Goal: Check status

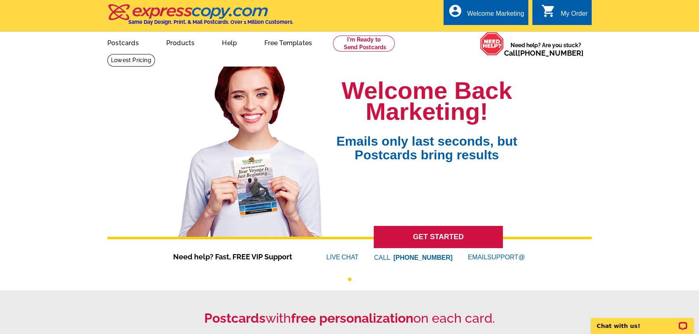
click at [570, 16] on div "My Order" at bounding box center [573, 15] width 27 height 11
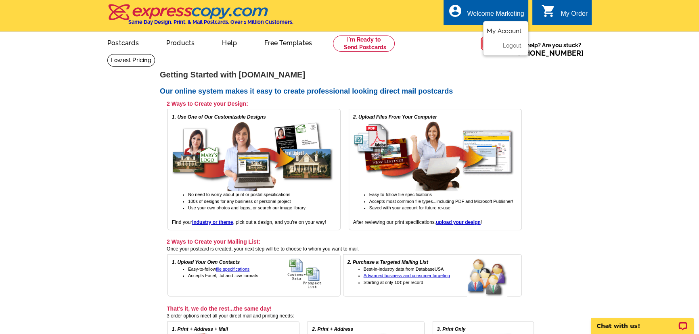
click at [510, 28] on link "My Account" at bounding box center [503, 30] width 35 height 7
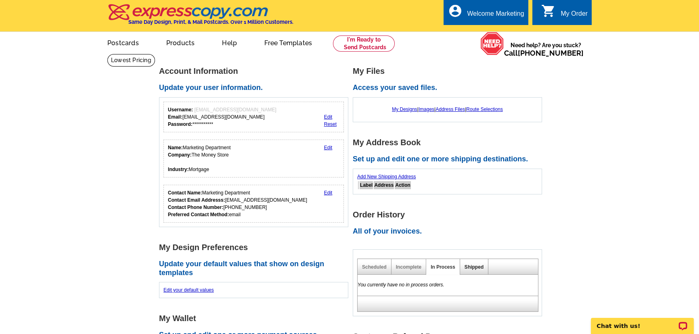
click at [472, 269] on link "Shipped" at bounding box center [473, 267] width 19 height 6
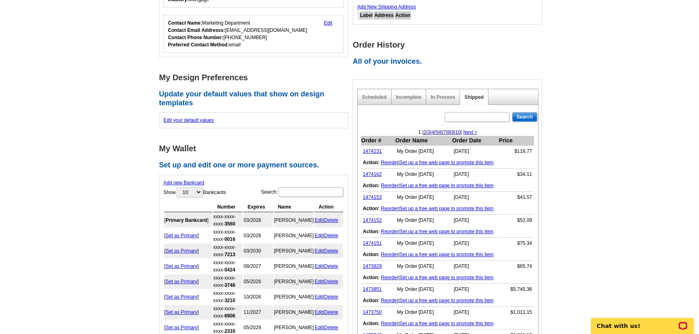
scroll to position [183, 0]
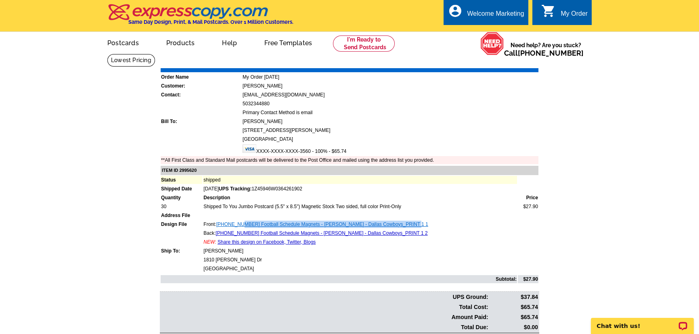
drag, startPoint x: 411, startPoint y: 224, endPoint x: 244, endPoint y: 225, distance: 166.6
click at [244, 225] on td "Front: 00273-02 2025 Football Schedule Magnets - Eric Phifer - Dallas Cowboys_P…" at bounding box center [360, 224] width 314 height 8
copy link "2025 Football Schedule Magnets - Eric Phifer - Dallas Cowboys_PRINT 1 1"
click at [482, 63] on link "Download Invoice" at bounding box center [466, 62] width 57 height 7
